Goal: Task Accomplishment & Management: Manage account settings

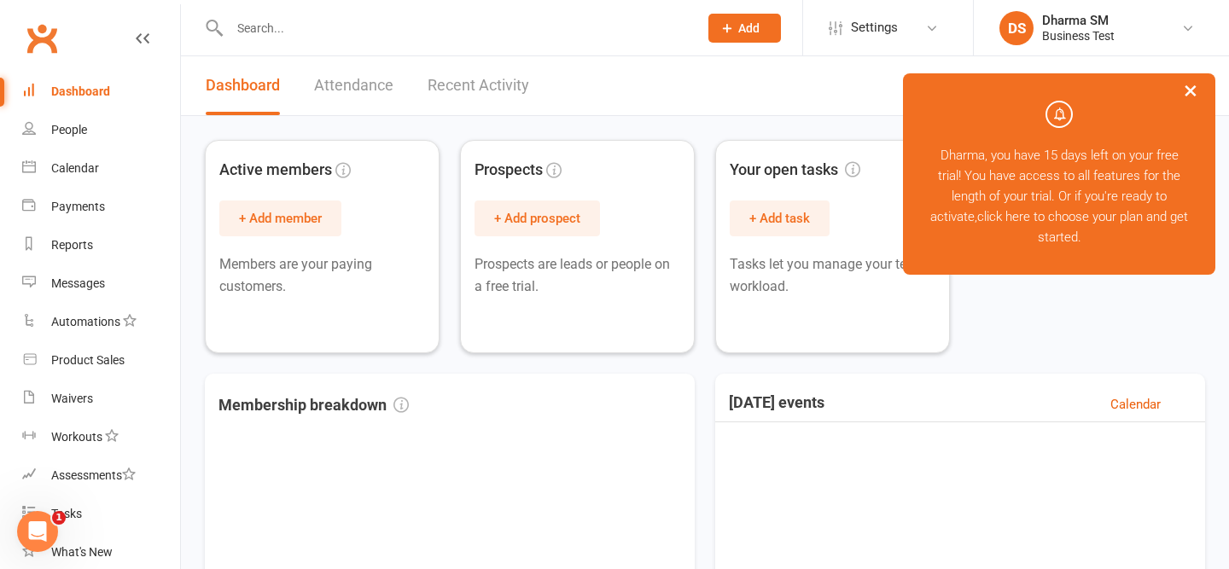
click at [1194, 94] on button "×" at bounding box center [1190, 90] width 31 height 37
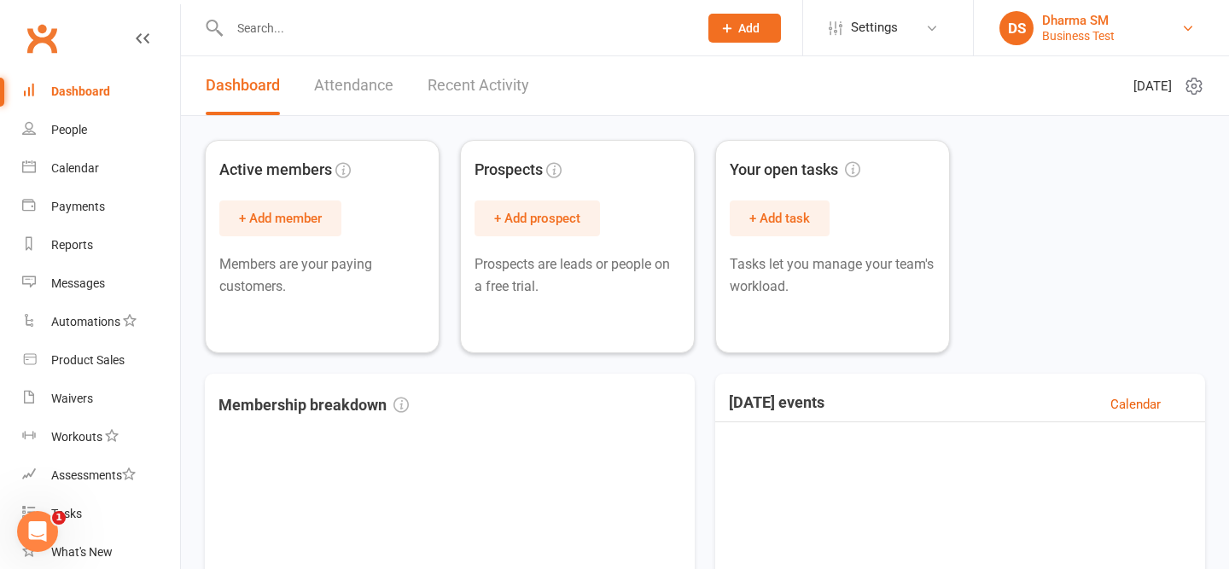
click at [1101, 24] on div "Dharma SM" at bounding box center [1078, 20] width 73 height 15
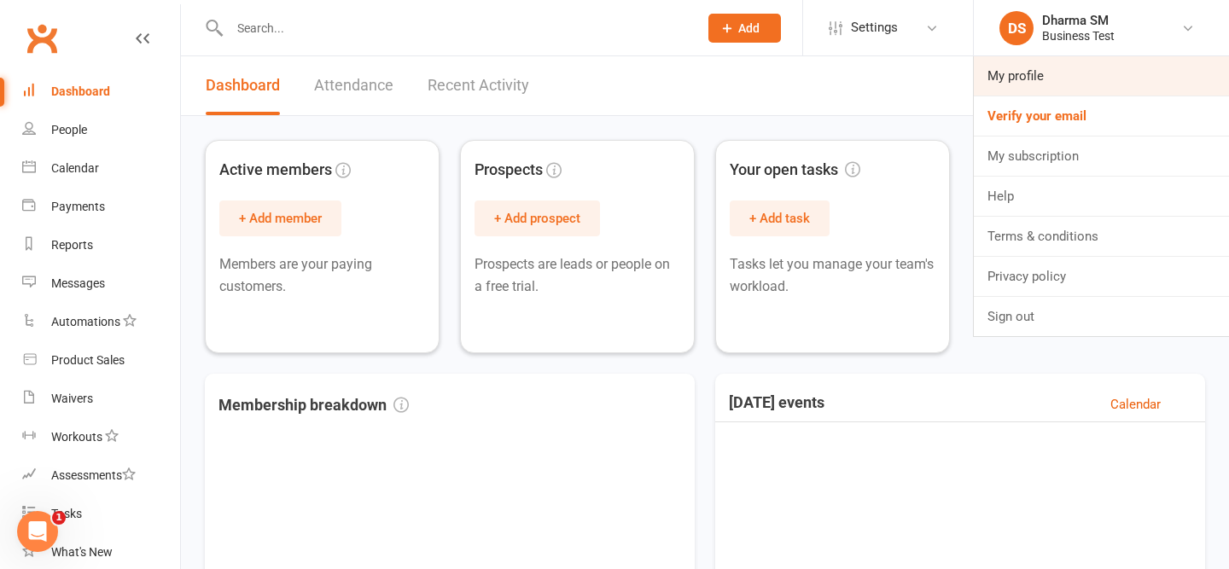
click at [1044, 73] on link "My profile" at bounding box center [1100, 75] width 255 height 39
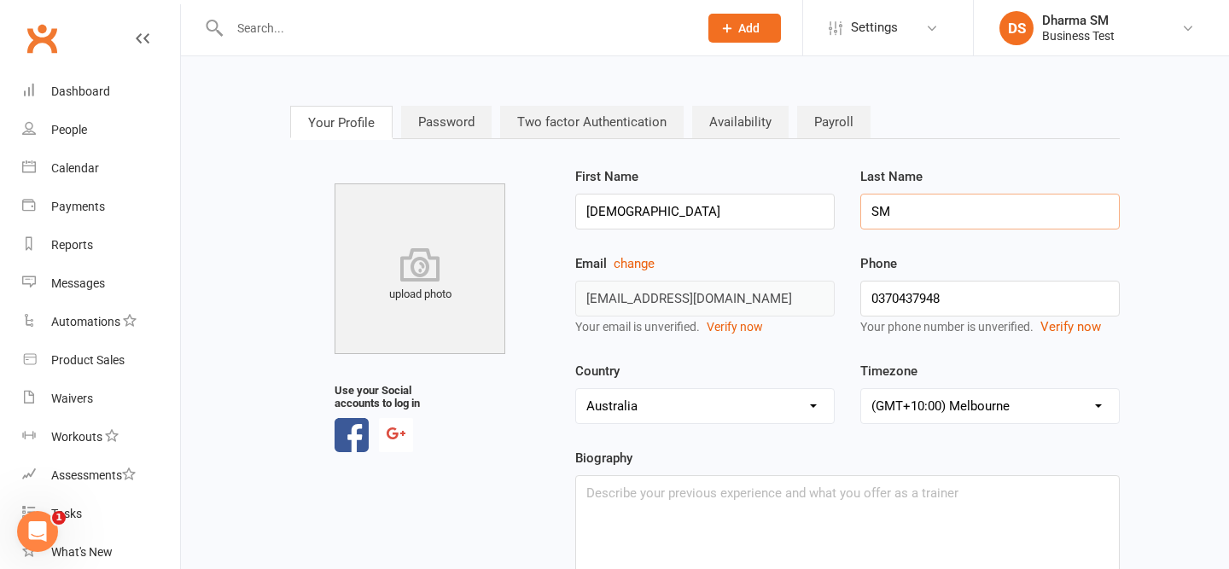
click at [947, 221] on input "SM" at bounding box center [989, 212] width 259 height 36
type input "Smartmates"
click at [862, 252] on div "First Name Dharma Last Name Smartmates" at bounding box center [847, 209] width 570 height 87
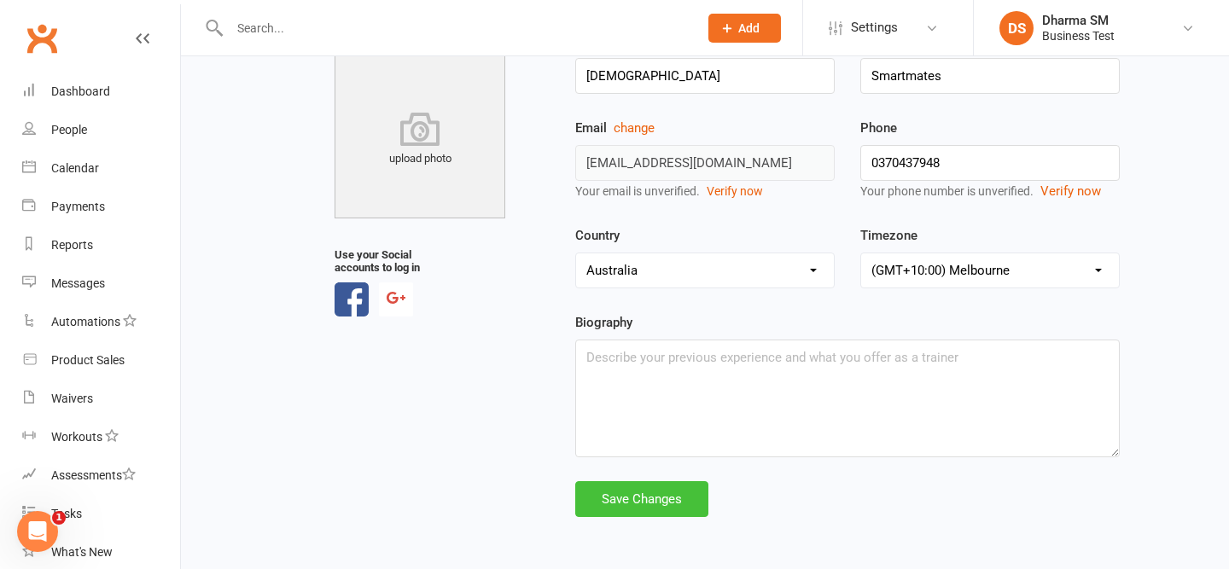
click at [676, 506] on div "Save Changes" at bounding box center [641, 499] width 133 height 36
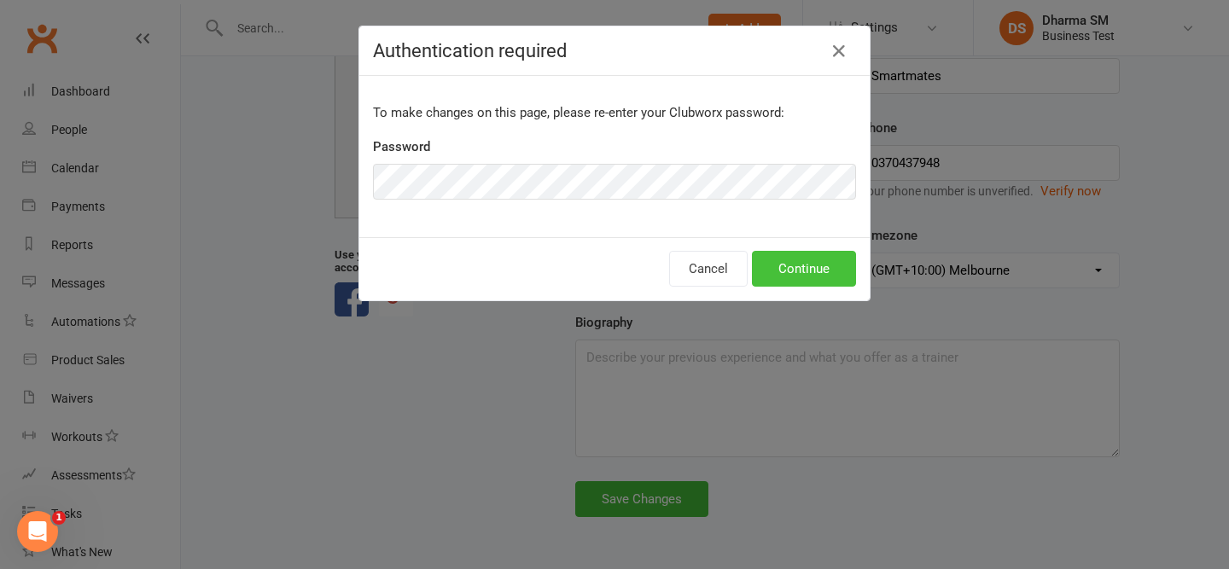
click at [787, 275] on button "Continue" at bounding box center [804, 269] width 104 height 36
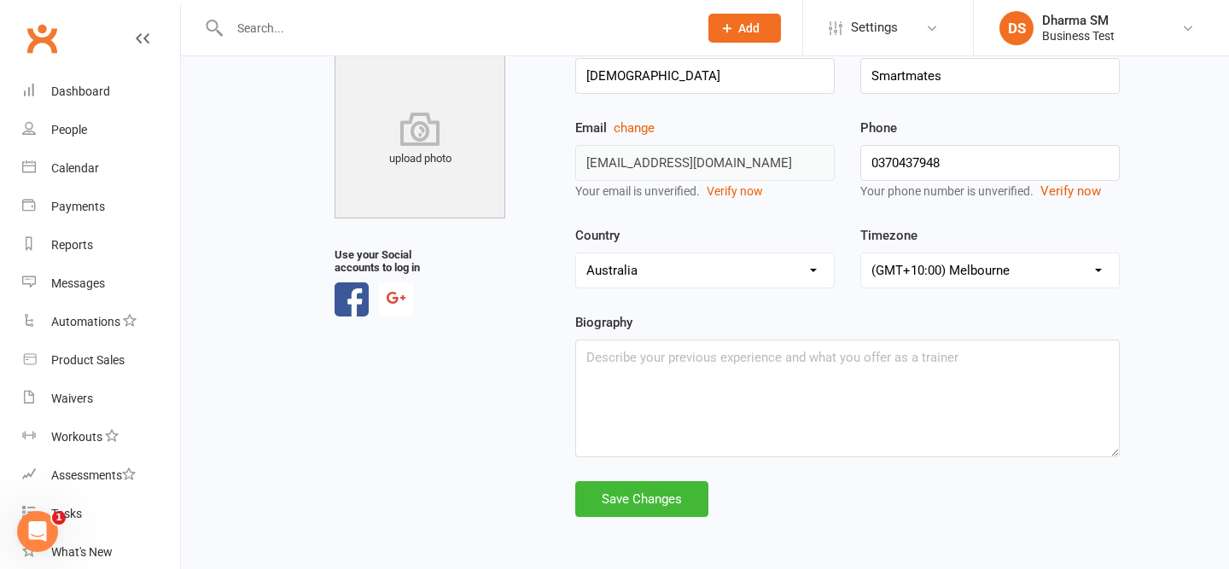
scroll to position [0, 0]
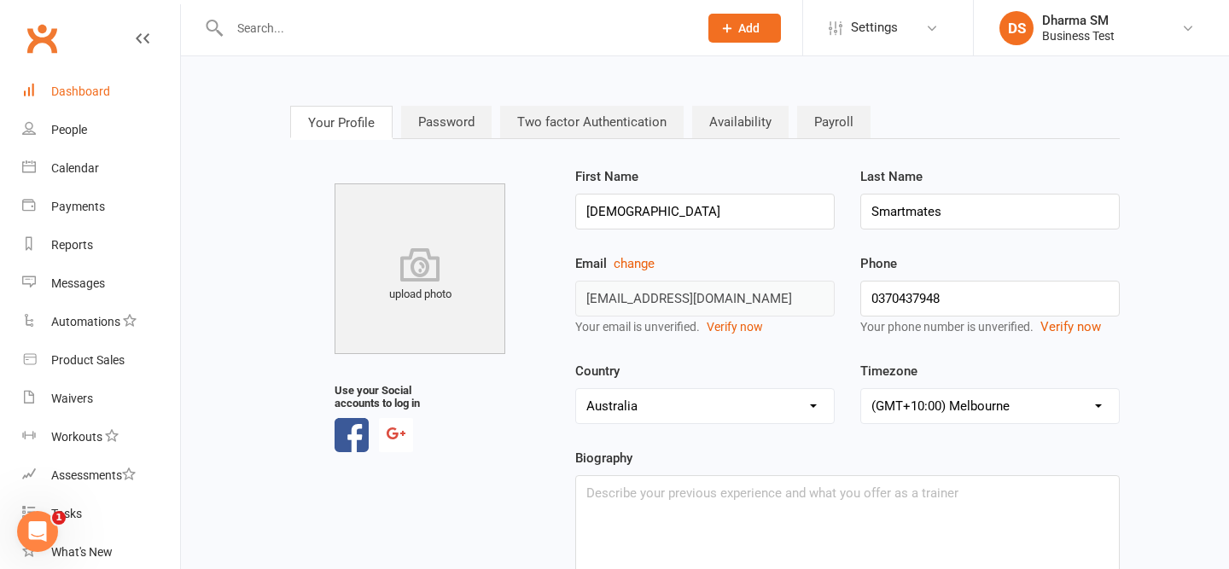
click at [82, 97] on div "Dashboard" at bounding box center [80, 91] width 59 height 14
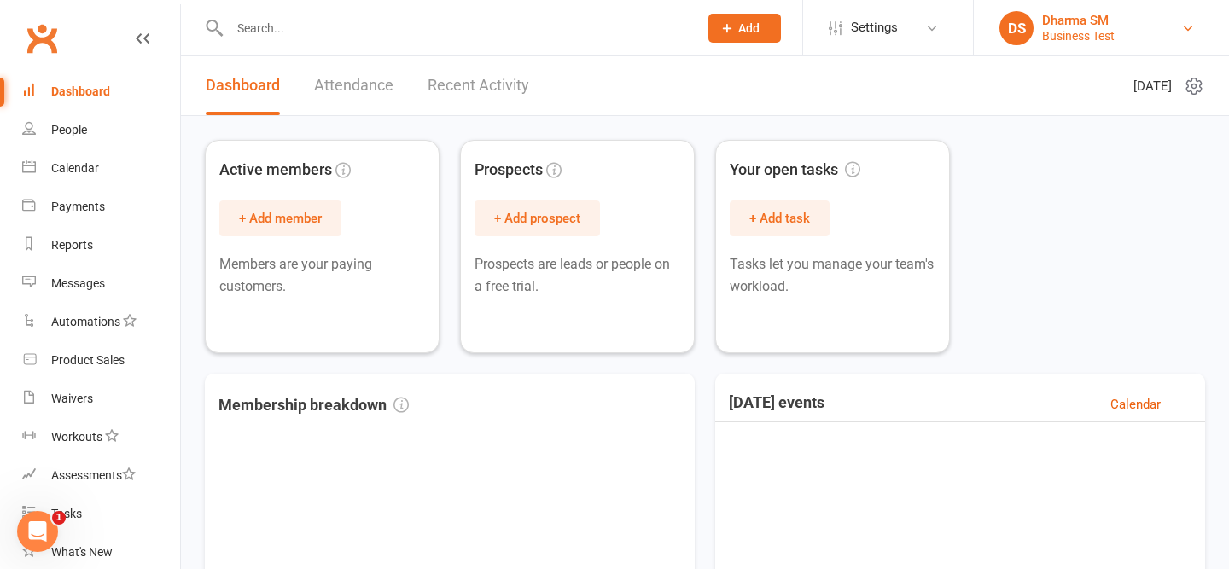
click at [1117, 25] on link "DS Dharma SM Business Test" at bounding box center [1101, 28] width 204 height 34
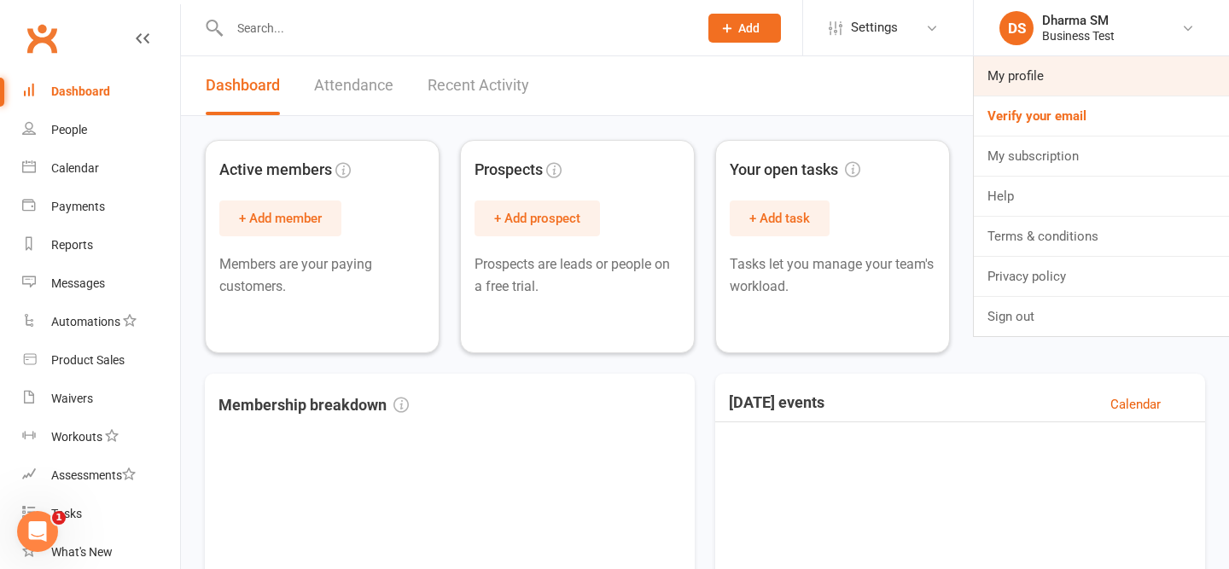
click at [1034, 68] on link "My profile" at bounding box center [1100, 75] width 255 height 39
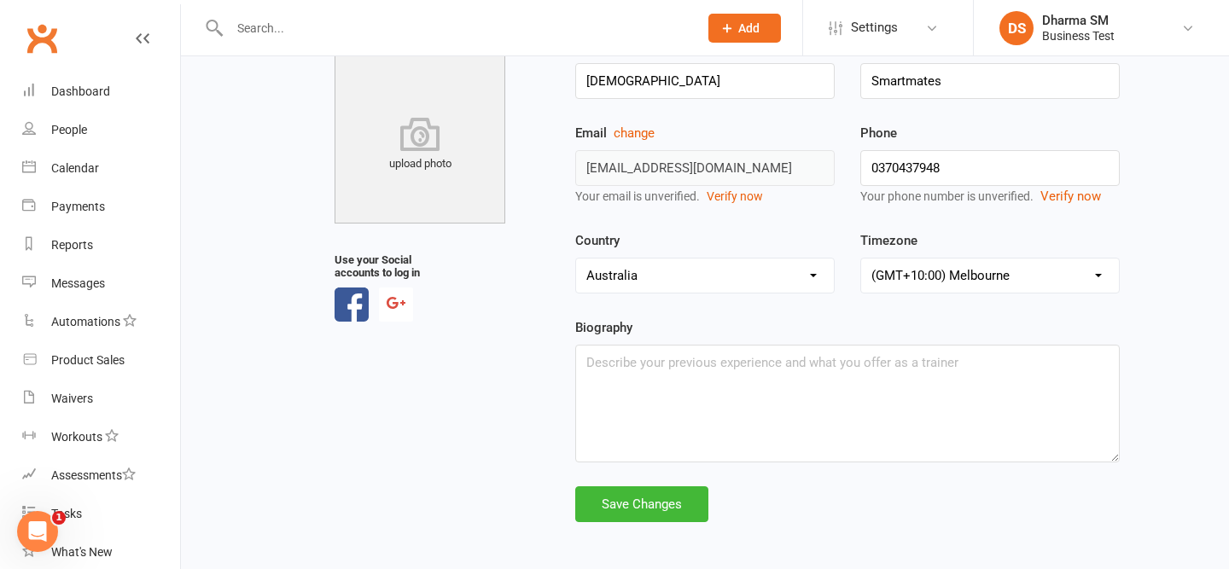
scroll to position [136, 0]
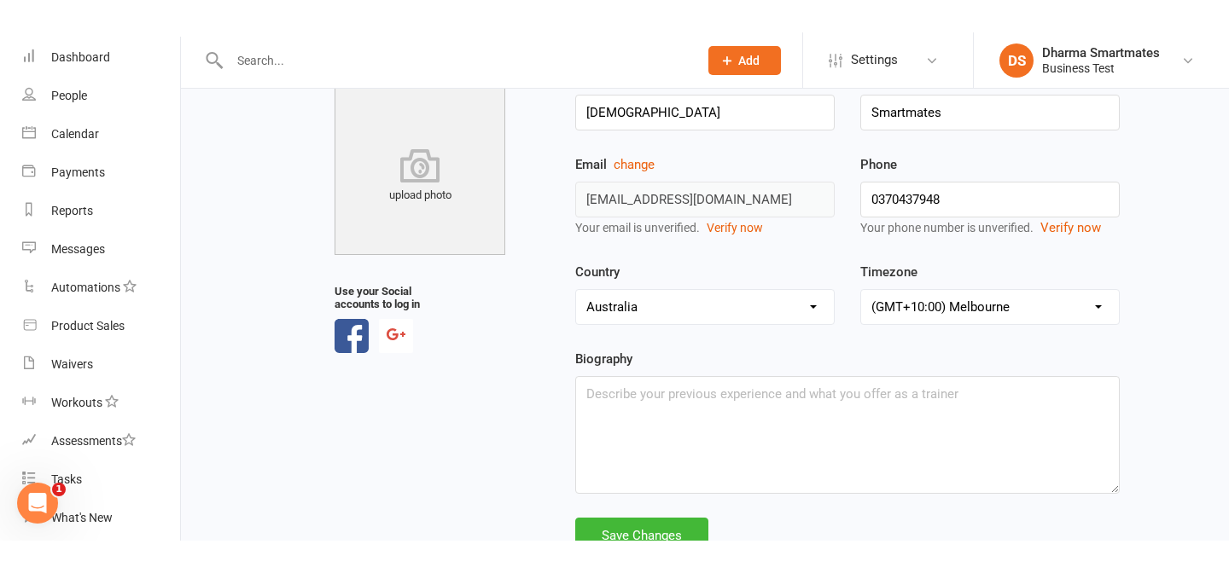
scroll to position [62, 0]
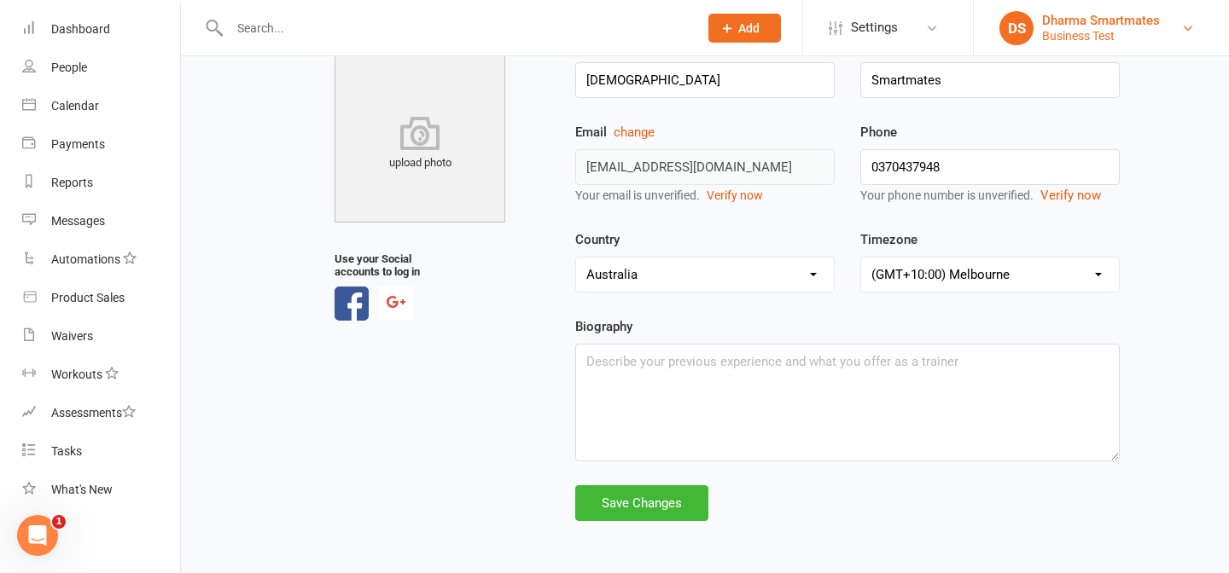
click at [1108, 26] on div "Dharma Smartmates" at bounding box center [1101, 20] width 118 height 15
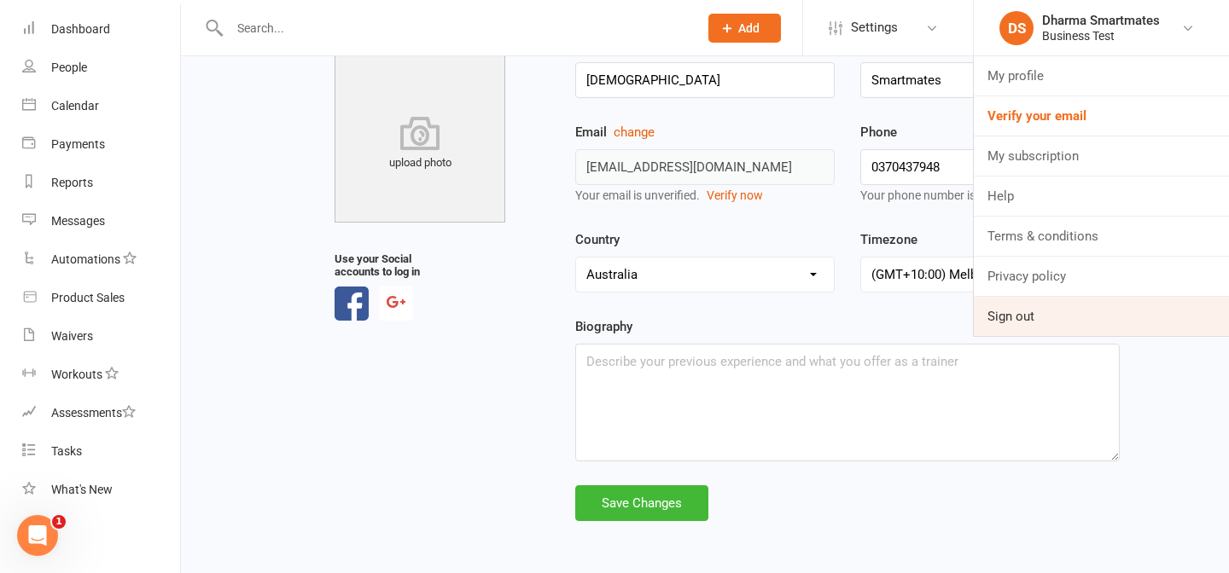
click at [1074, 328] on link "Sign out" at bounding box center [1100, 316] width 255 height 39
